Goal: Transaction & Acquisition: Purchase product/service

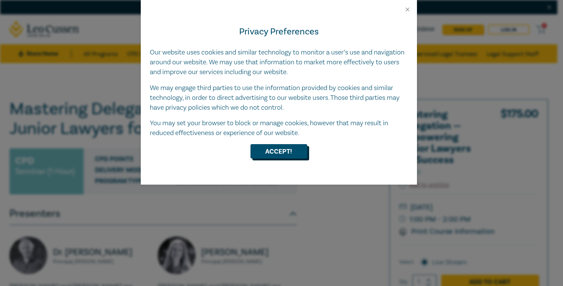
click at [276, 150] on button "Accept!" at bounding box center [279, 151] width 57 height 14
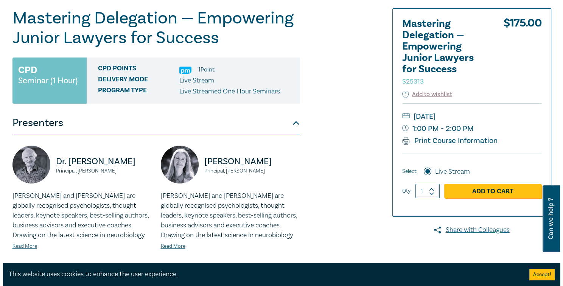
scroll to position [114, 0]
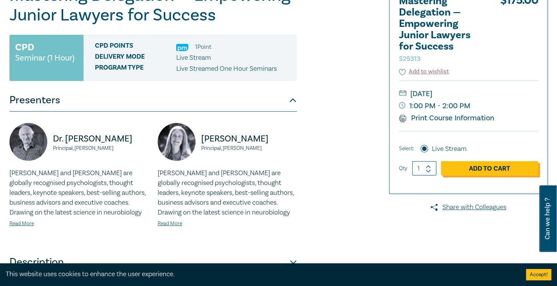
click at [490, 166] on link "Add to Cart" at bounding box center [489, 168] width 97 height 14
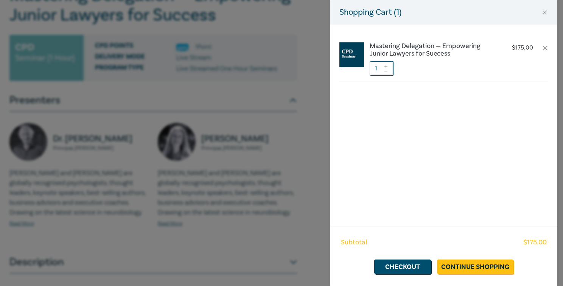
click at [524, 111] on div "Mastering Delegation — Empowering Junior Lawyers for Success $ 175.00 1" at bounding box center [443, 126] width 227 height 202
click at [404, 274] on div "Subtotal $ 175.00 Checkout Continue Shopping" at bounding box center [443, 256] width 227 height 59
click at [405, 266] on link "Checkout" at bounding box center [402, 267] width 57 height 14
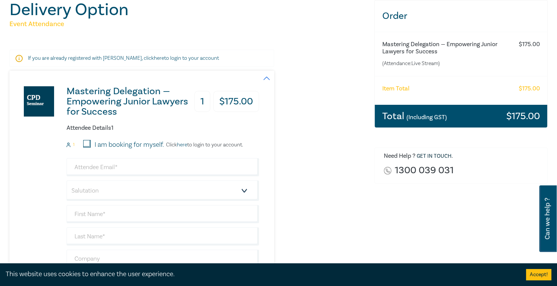
scroll to position [114, 0]
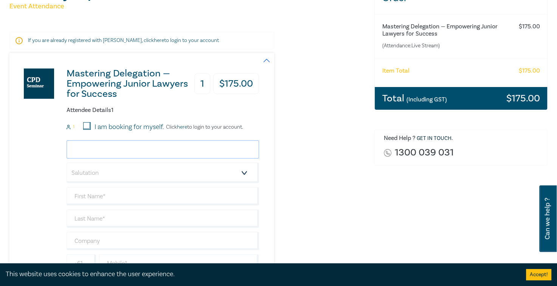
click at [91, 148] on input "email" at bounding box center [163, 149] width 193 height 18
type input "[PERSON_NAME][EMAIL_ADDRESS][DOMAIN_NAME]"
type input "[PERSON_NAME]"
click at [37, 171] on div "Mastering Delegation — Empowering Junior Lawyers for Success 1 $ 175.00 Attende…" at bounding box center [134, 182] width 250 height 259
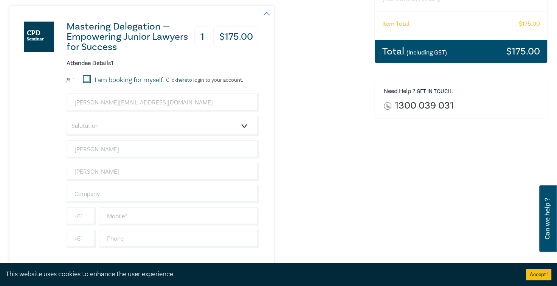
scroll to position [189, 0]
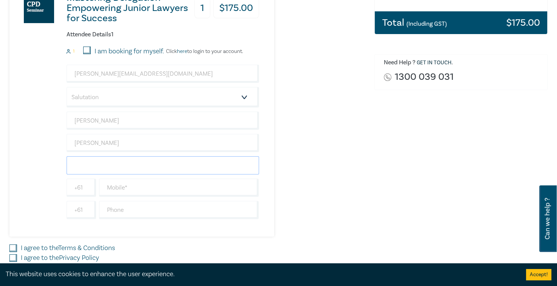
click at [154, 166] on input "text" at bounding box center [163, 165] width 193 height 18
type input "Grace Lawyers"
click at [170, 187] on input "text" at bounding box center [179, 188] width 160 height 18
click at [174, 211] on input "text" at bounding box center [179, 210] width 160 height 18
type input "03 9966 5650"
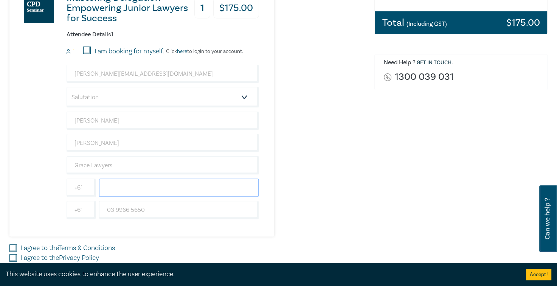
click at [136, 186] on input "text" at bounding box center [179, 188] width 160 height 18
paste input "0416 727 067"
type input "0416 727 067"
click at [108, 97] on select "Salutation Mr. Mrs. Ms. Miss Dr. Prof. Other" at bounding box center [163, 97] width 193 height 20
select select "Ms."
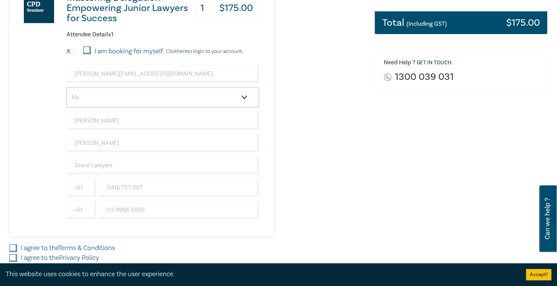
click at [67, 87] on select "Salutation Mr. Mrs. Ms. Miss Dr. Prof. Other" at bounding box center [163, 97] width 193 height 20
click at [207, 95] on select "Salutation Mr. Mrs. Ms. Miss Dr. Prof. Other" at bounding box center [163, 97] width 193 height 20
select select
click at [67, 87] on select "Salutation Mr. Mrs. Ms. Miss Dr. Prof. Other" at bounding box center [163, 97] width 193 height 20
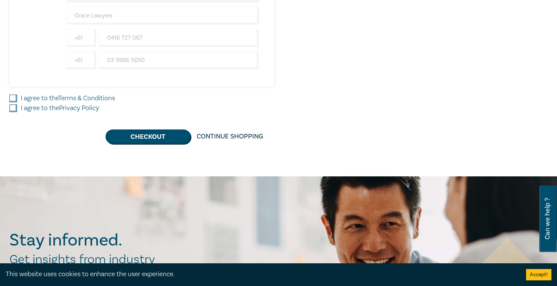
scroll to position [341, 0]
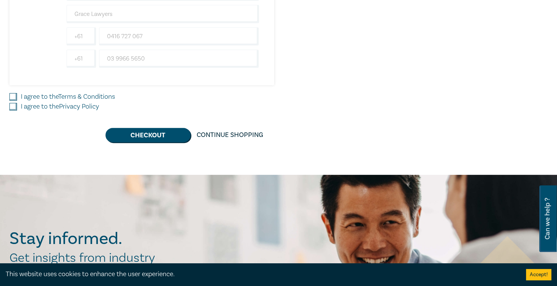
click at [15, 93] on input "I agree to the Terms & Conditions" at bounding box center [13, 97] width 8 height 8
checkbox input "true"
click at [12, 105] on input "I agree to the Privacy Policy" at bounding box center [13, 107] width 8 height 8
checkbox input "true"
click at [147, 135] on button "Checkout" at bounding box center [148, 135] width 85 height 14
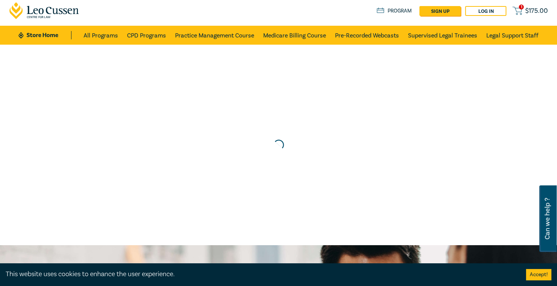
scroll to position [0, 0]
